Goal: Information Seeking & Learning: Check status

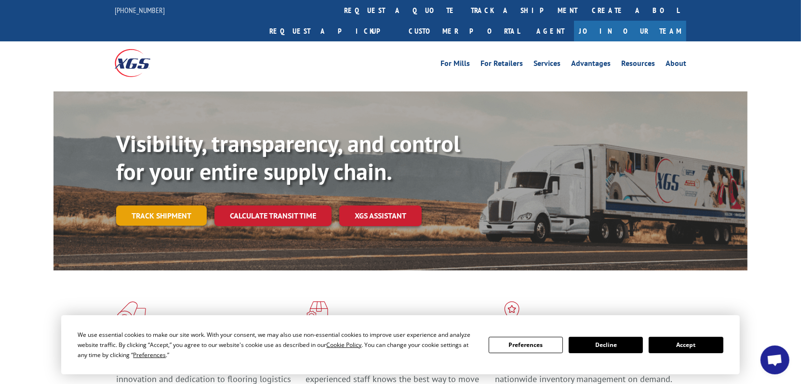
click at [166, 206] on link "Track shipment" at bounding box center [161, 216] width 91 height 20
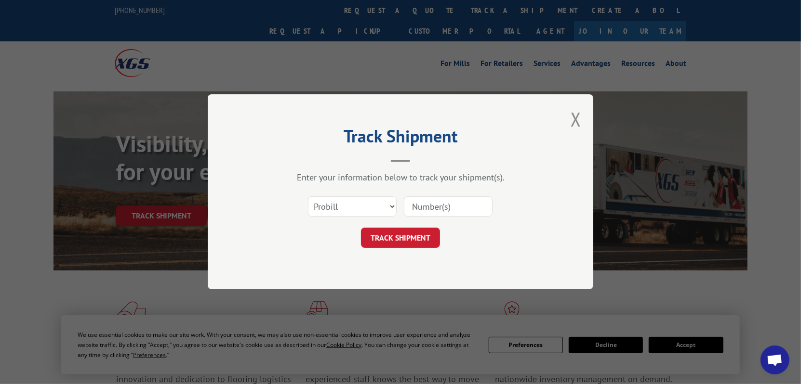
drag, startPoint x: 419, startPoint y: 208, endPoint x: 406, endPoint y: 204, distance: 13.4
click at [419, 208] on input at bounding box center [448, 207] width 89 height 20
type input "17355663"
click at [415, 239] on button "TRACK SHIPMENT" at bounding box center [400, 238] width 79 height 20
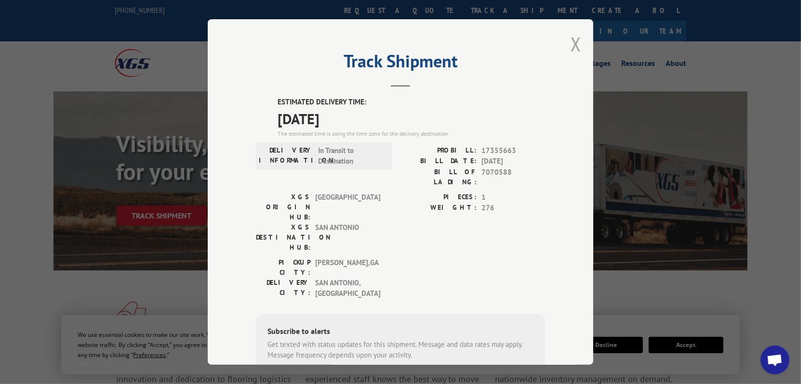
click at [571, 40] on button "Close modal" at bounding box center [575, 44] width 11 height 26
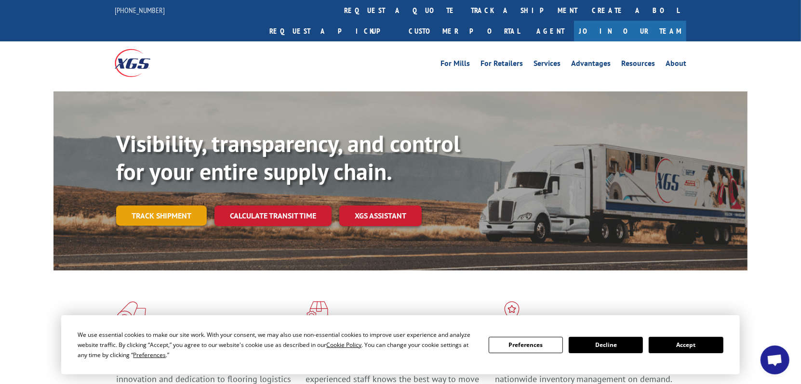
click at [149, 206] on link "Track shipment" at bounding box center [161, 216] width 91 height 20
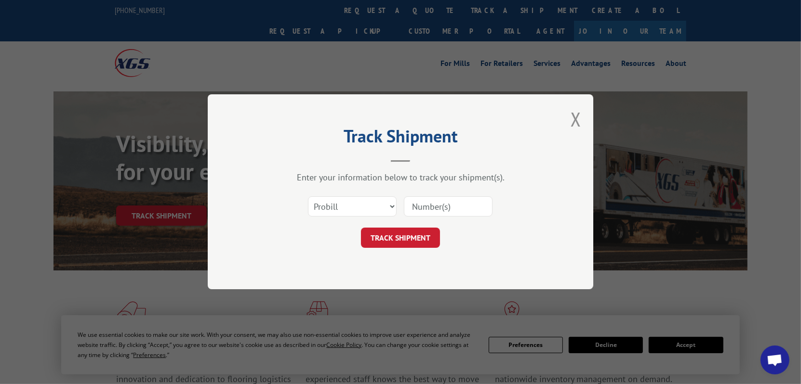
drag, startPoint x: 428, startPoint y: 208, endPoint x: 434, endPoint y: 211, distance: 6.0
click at [428, 209] on input at bounding box center [448, 207] width 89 height 20
type input "17480493"
click at [407, 243] on button "TRACK SHIPMENT" at bounding box center [400, 238] width 79 height 20
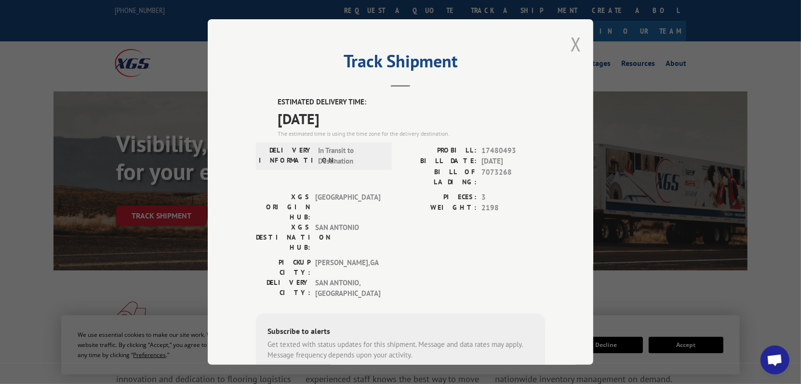
click at [575, 43] on button "Close modal" at bounding box center [575, 44] width 11 height 26
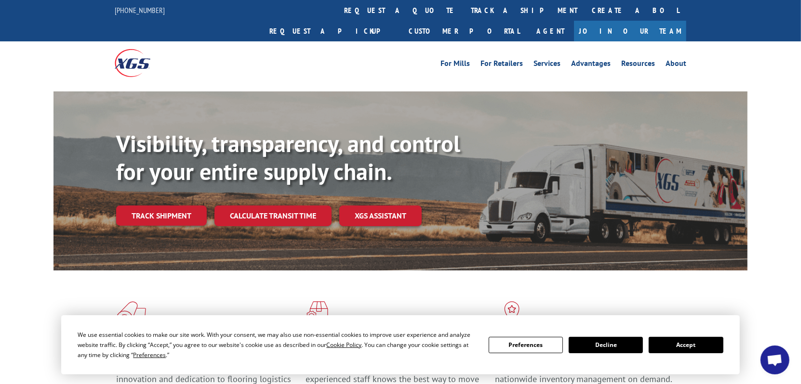
click at [146, 206] on link "Track shipment" at bounding box center [161, 216] width 91 height 20
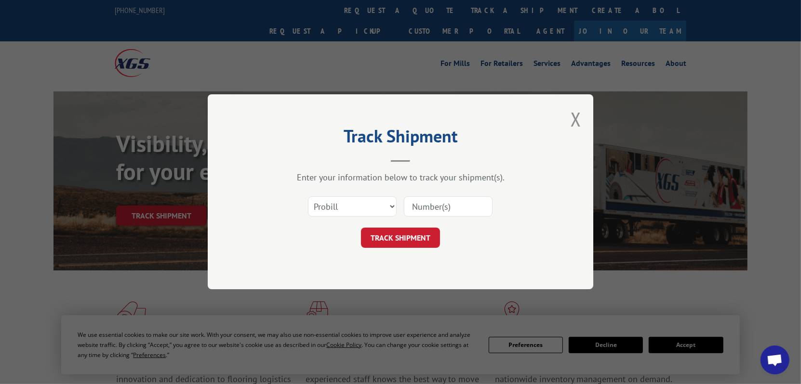
click at [418, 210] on input at bounding box center [448, 207] width 89 height 20
type input "17687767"
click at [388, 240] on button "TRACK SHIPMENT" at bounding box center [400, 238] width 79 height 20
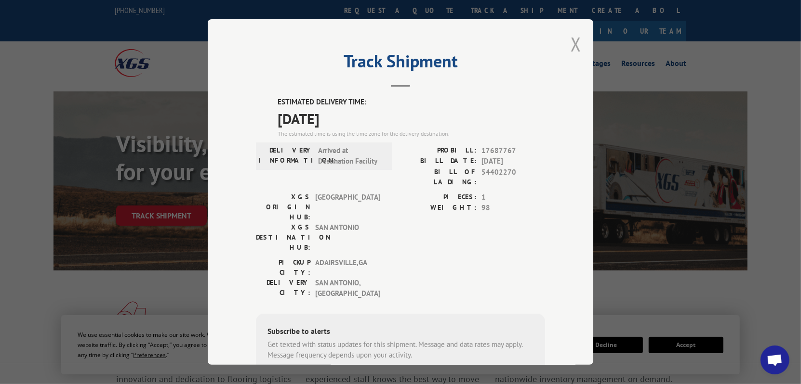
click at [570, 42] on button "Close modal" at bounding box center [575, 44] width 11 height 26
